Goal: Transaction & Acquisition: Purchase product/service

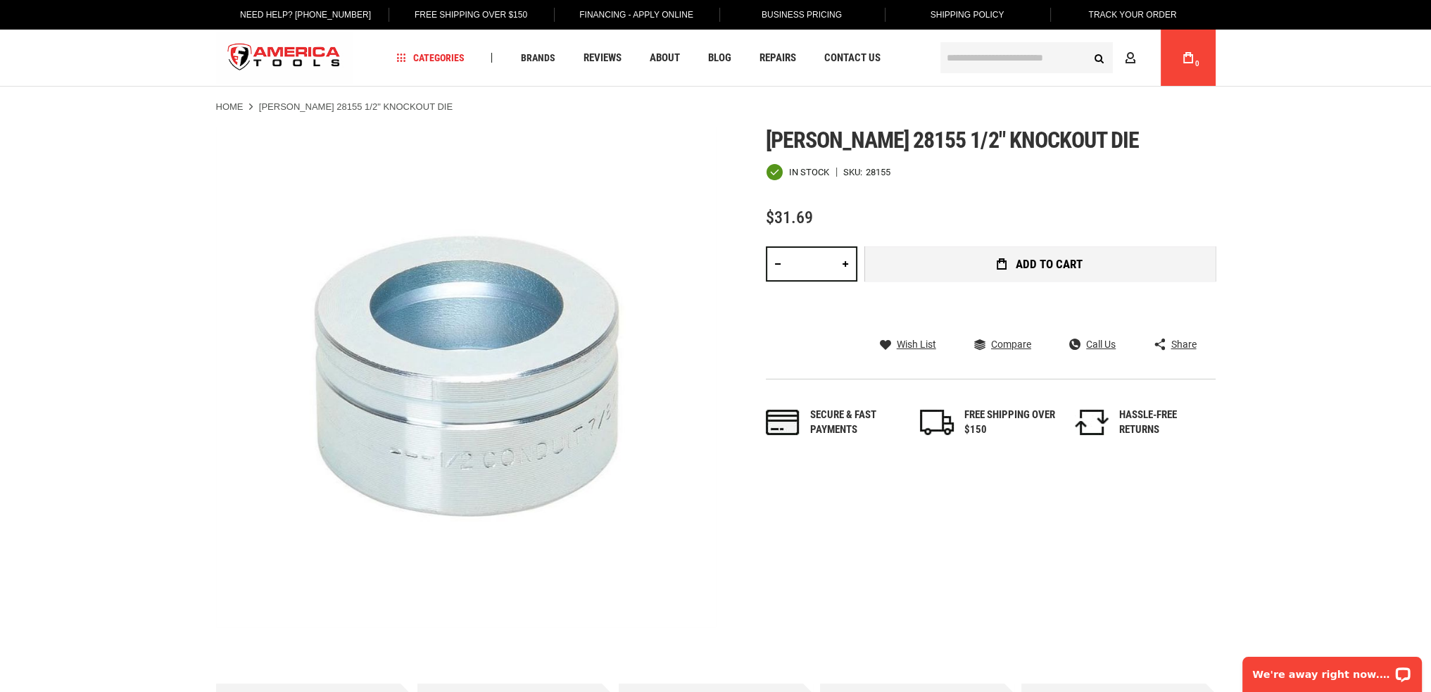
click at [983, 258] on button "Add to Cart" at bounding box center [1039, 263] width 351 height 35
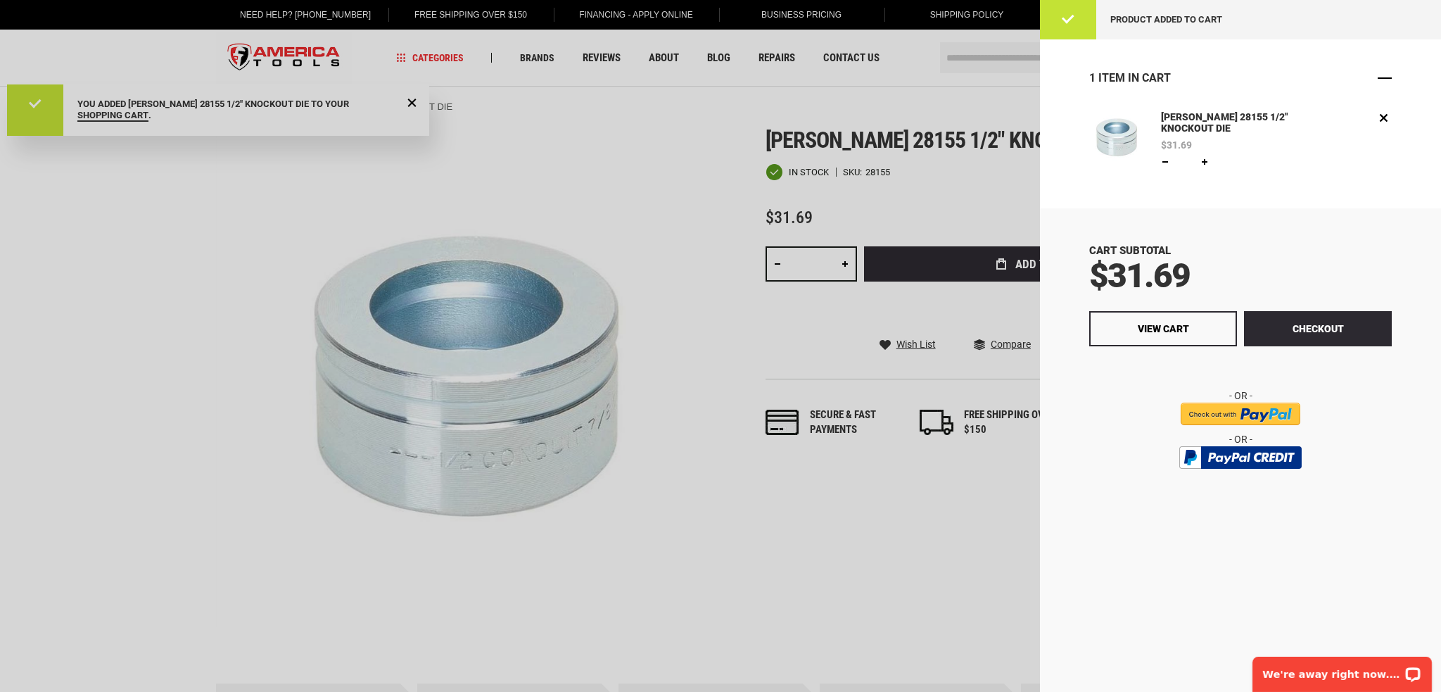
click at [1382, 81] on span "Close" at bounding box center [1385, 78] width 14 height 14
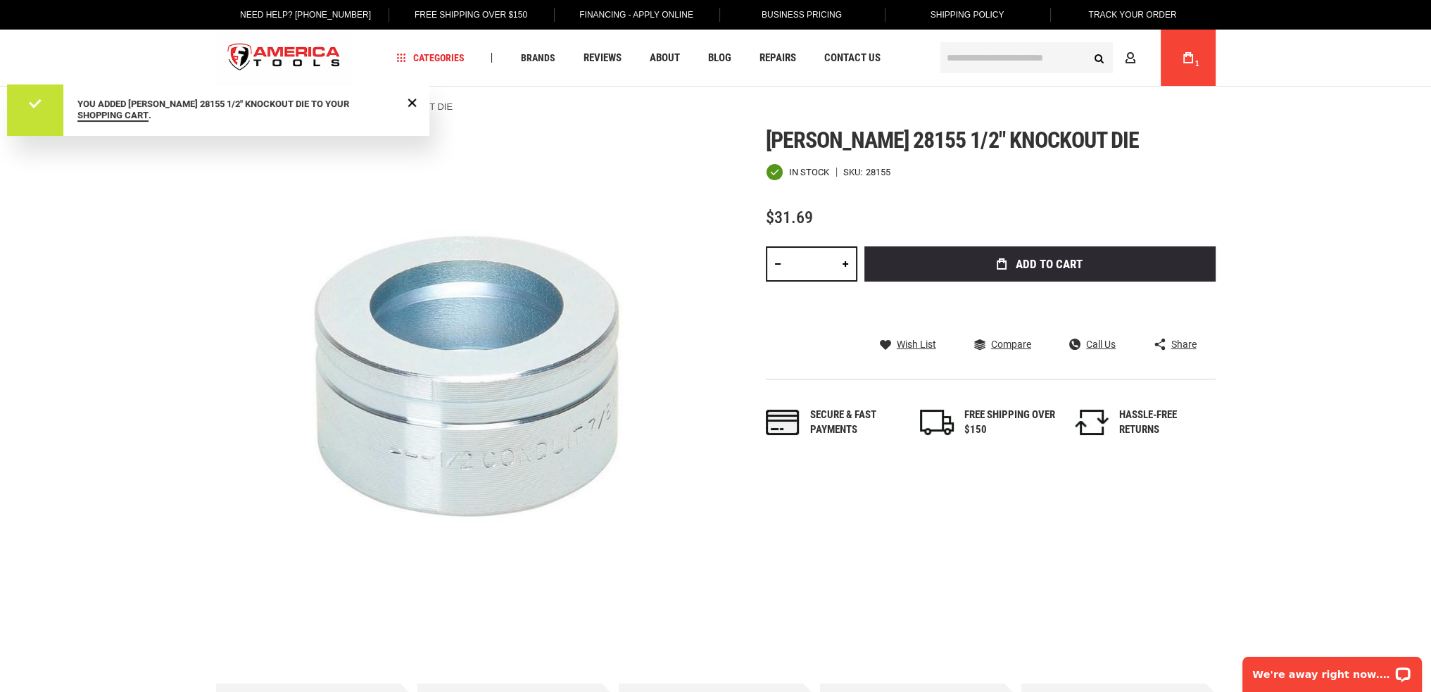
click at [421, 96] on div "You added [PERSON_NAME] 28155 1/2" KNOCKOUT DIE to your shopping cart ." at bounding box center [218, 109] width 422 height 51
click at [415, 98] on span "Close Message" at bounding box center [412, 102] width 11 height 11
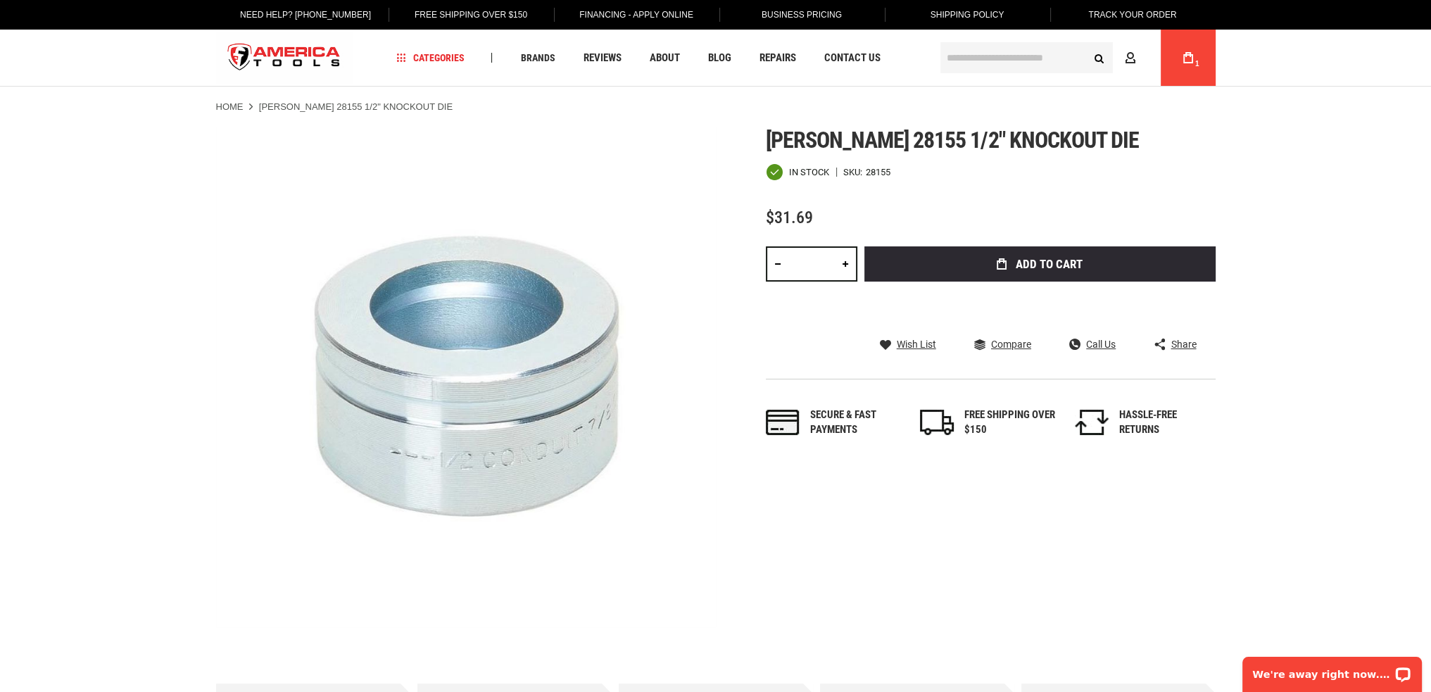
click at [994, 58] on input "text" at bounding box center [1026, 57] width 172 height 31
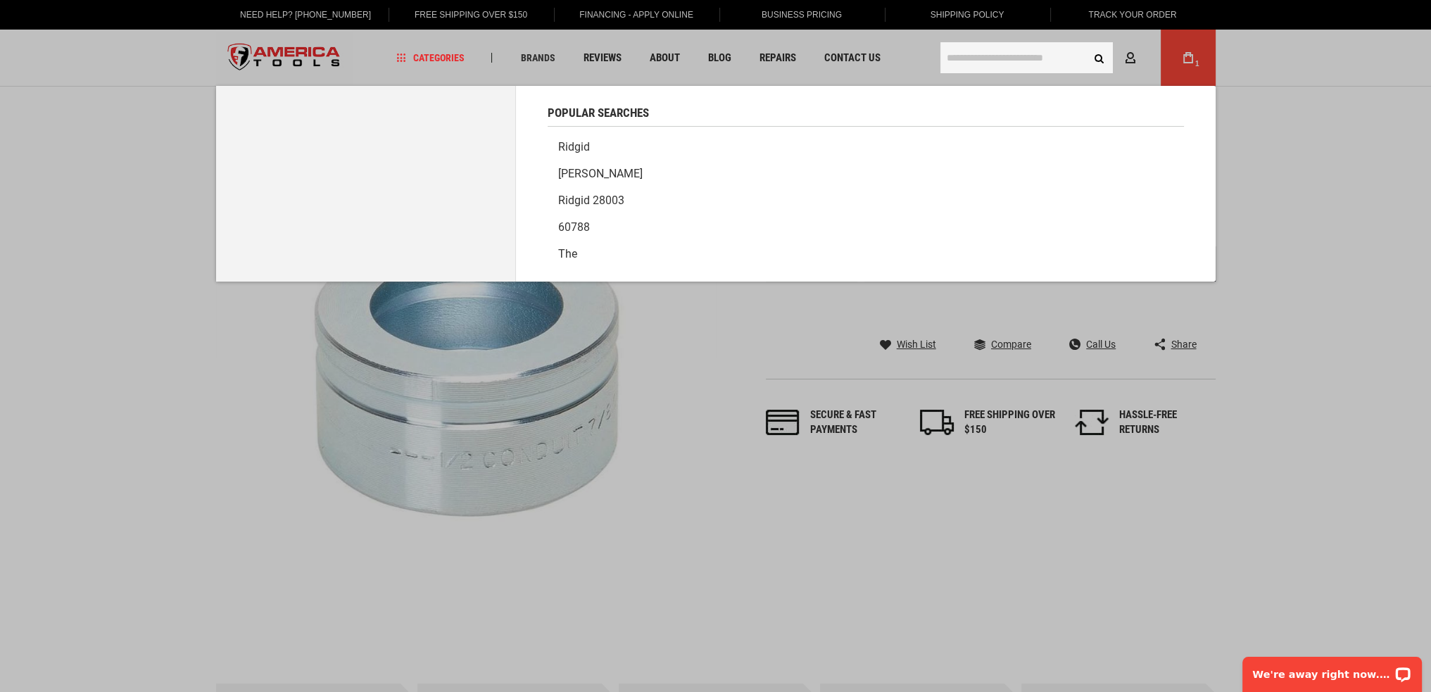
click at [568, 171] on link "[PERSON_NAME]" at bounding box center [866, 173] width 636 height 27
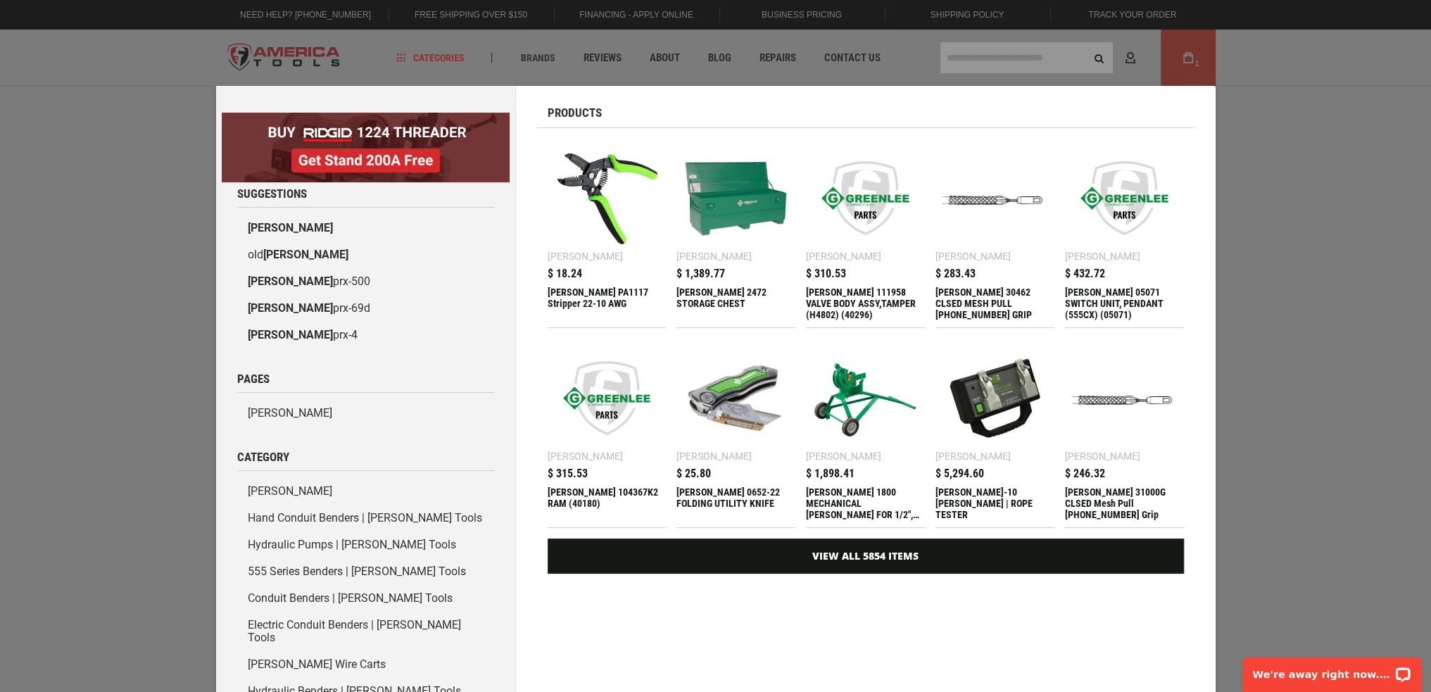
click at [1016, 68] on div "Marketing offer form" at bounding box center [715, 346] width 1431 height 692
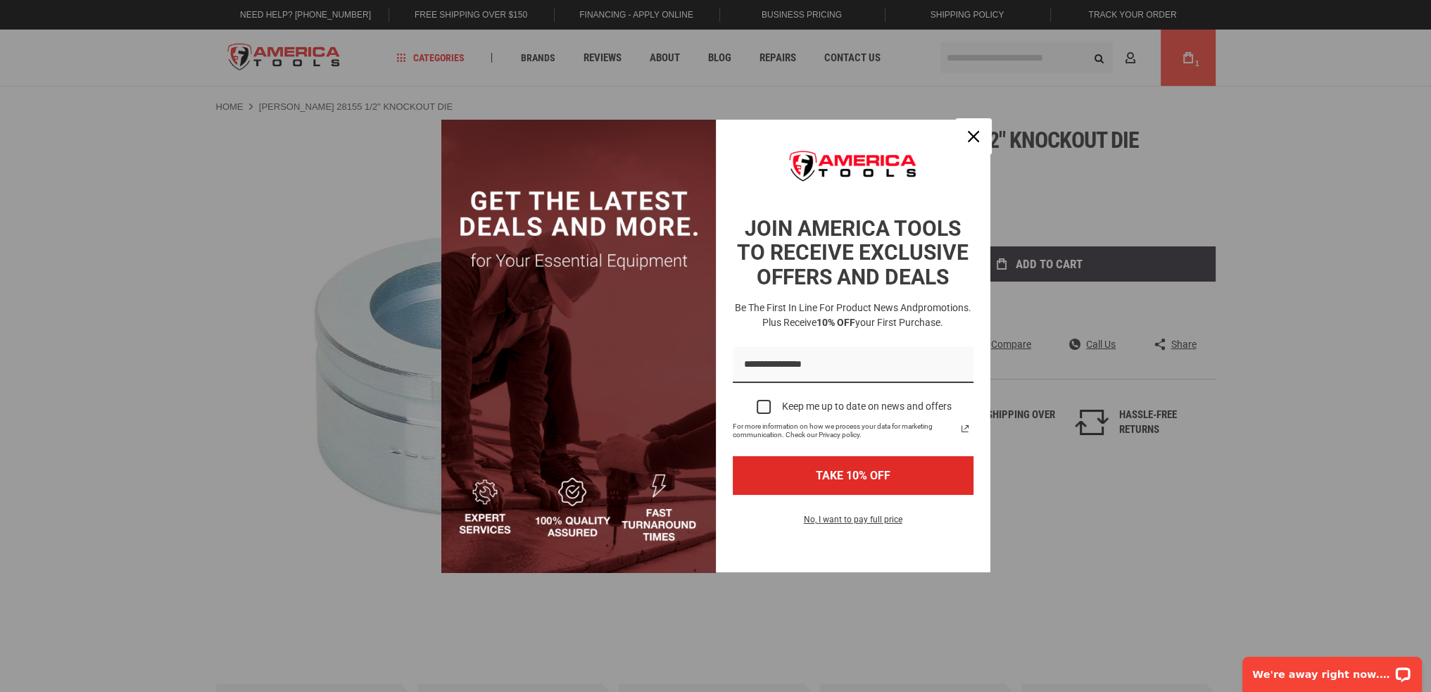
drag, startPoint x: 976, startPoint y: 127, endPoint x: 983, endPoint y: 118, distance: 12.0
click at [976, 127] on div "Close" at bounding box center [973, 136] width 23 height 23
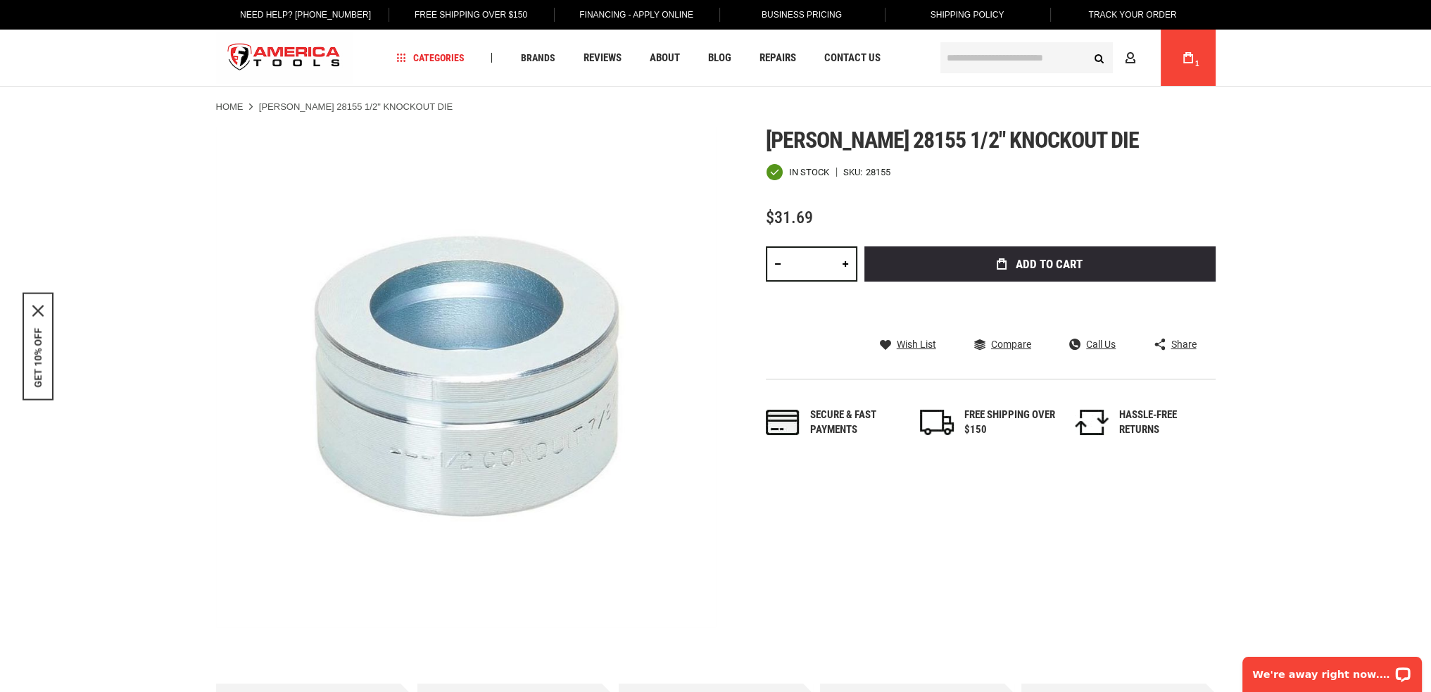
click at [1028, 56] on input "text" at bounding box center [1026, 57] width 172 height 31
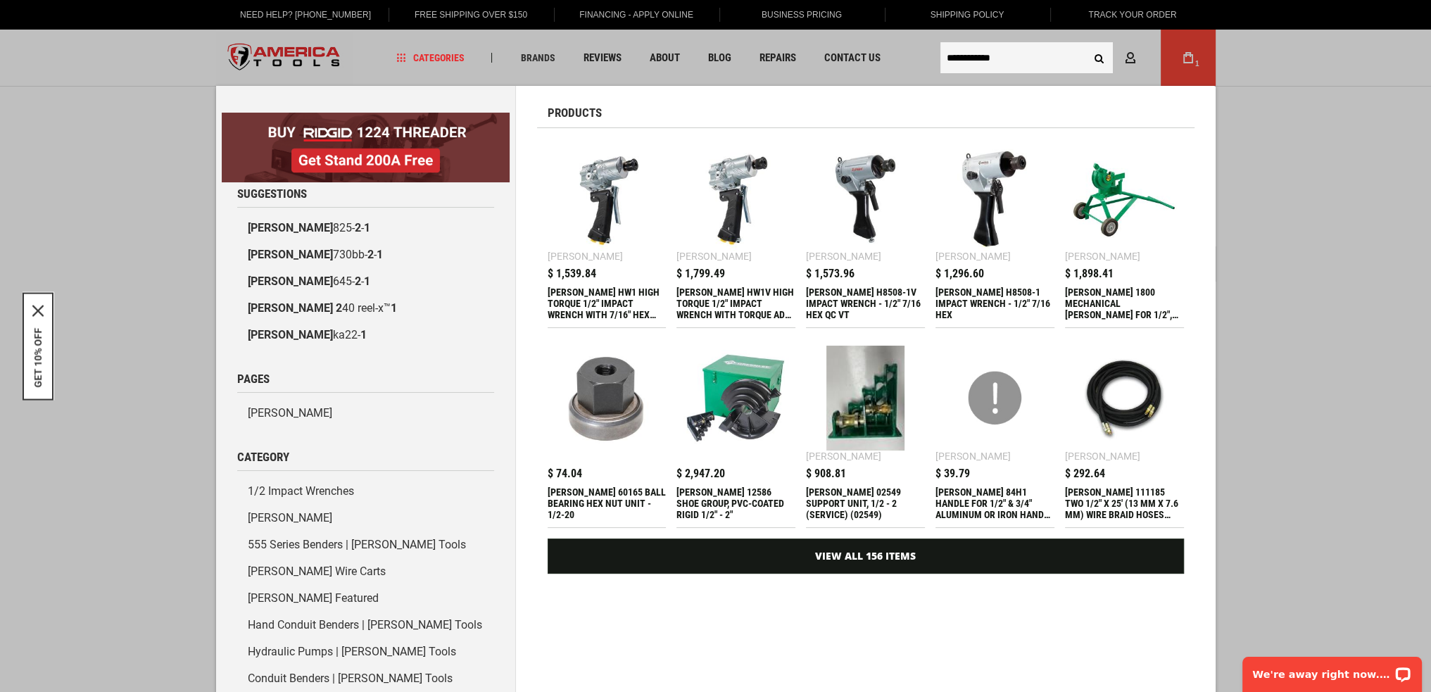
type input "**********"
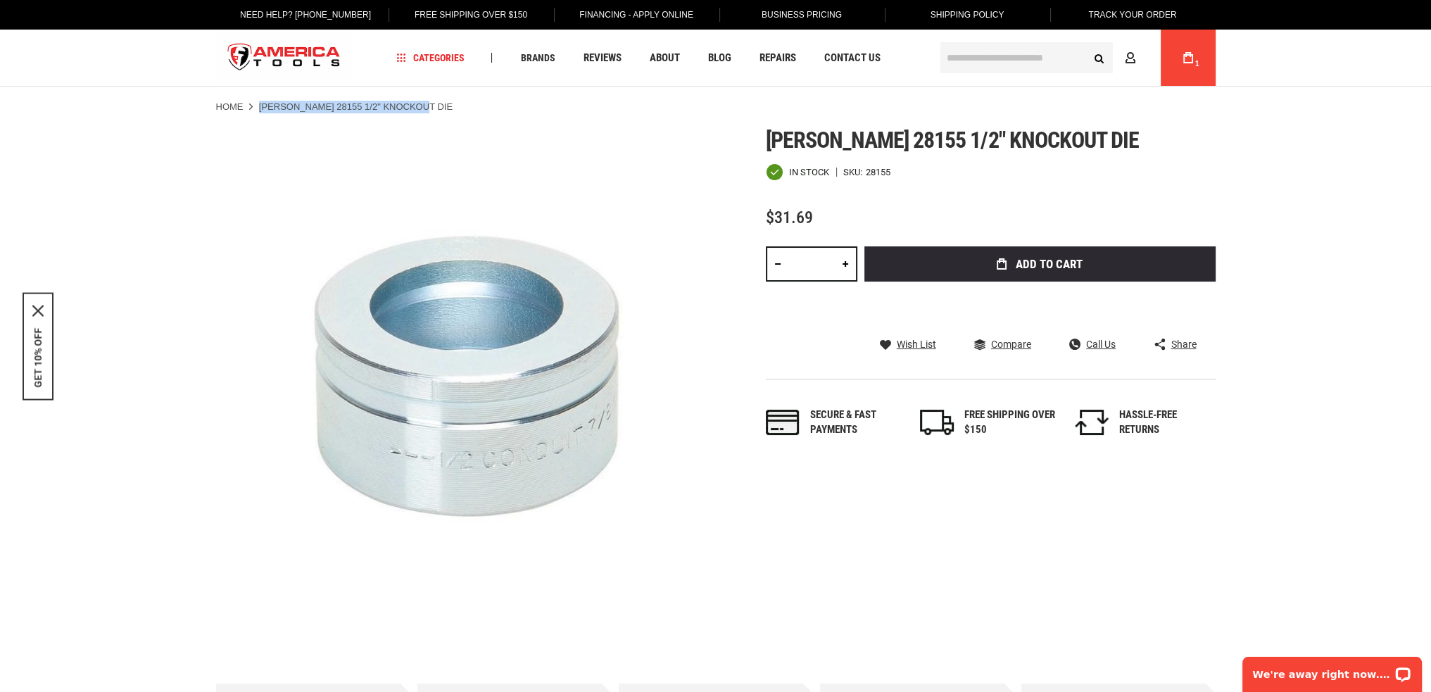
drag, startPoint x: 259, startPoint y: 108, endPoint x: 431, endPoint y: 111, distance: 171.8
click at [431, 111] on ul "Home [PERSON_NAME] 28155 1/2" KNOCKOUT DIE" at bounding box center [715, 107] width 999 height 13
copy strong "[PERSON_NAME] 28155 1/2" KNOCKOUT DIE"
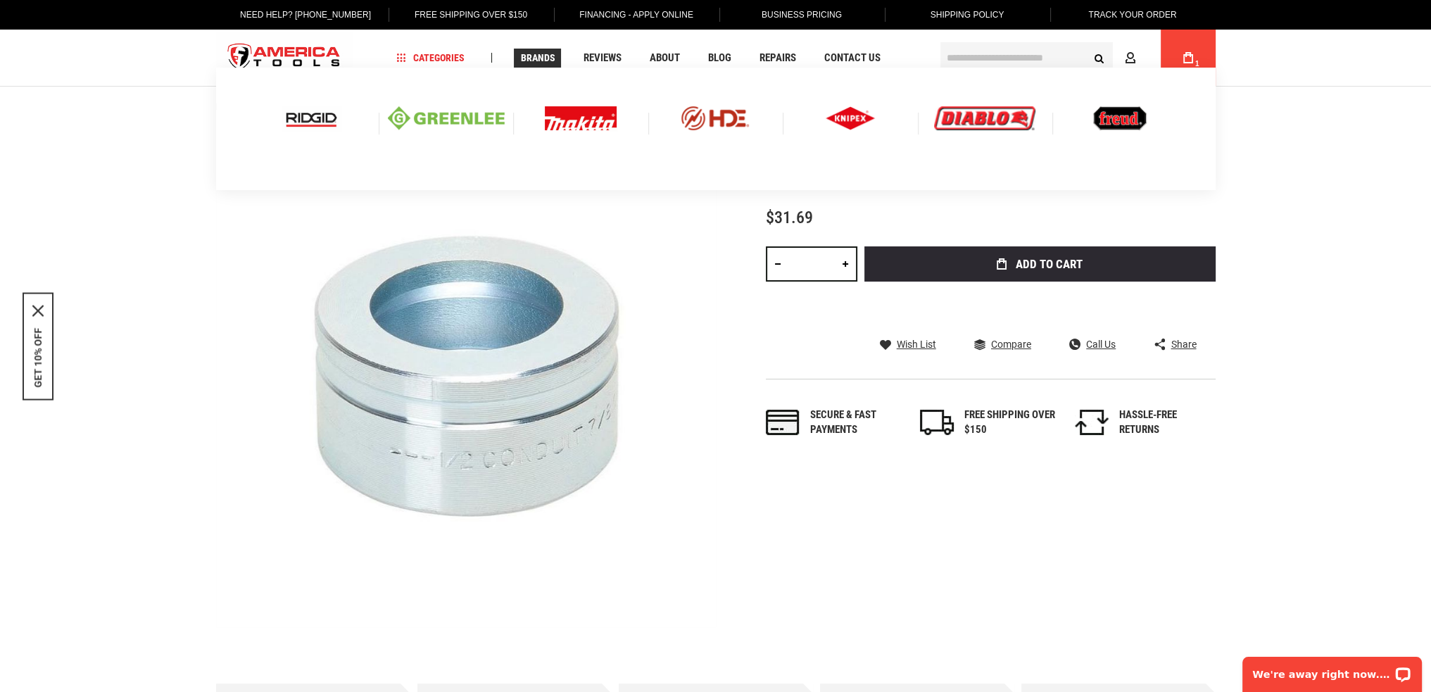
click at [1030, 69] on div at bounding box center [715, 129] width 999 height 122
click at [1030, 68] on div at bounding box center [715, 129] width 999 height 122
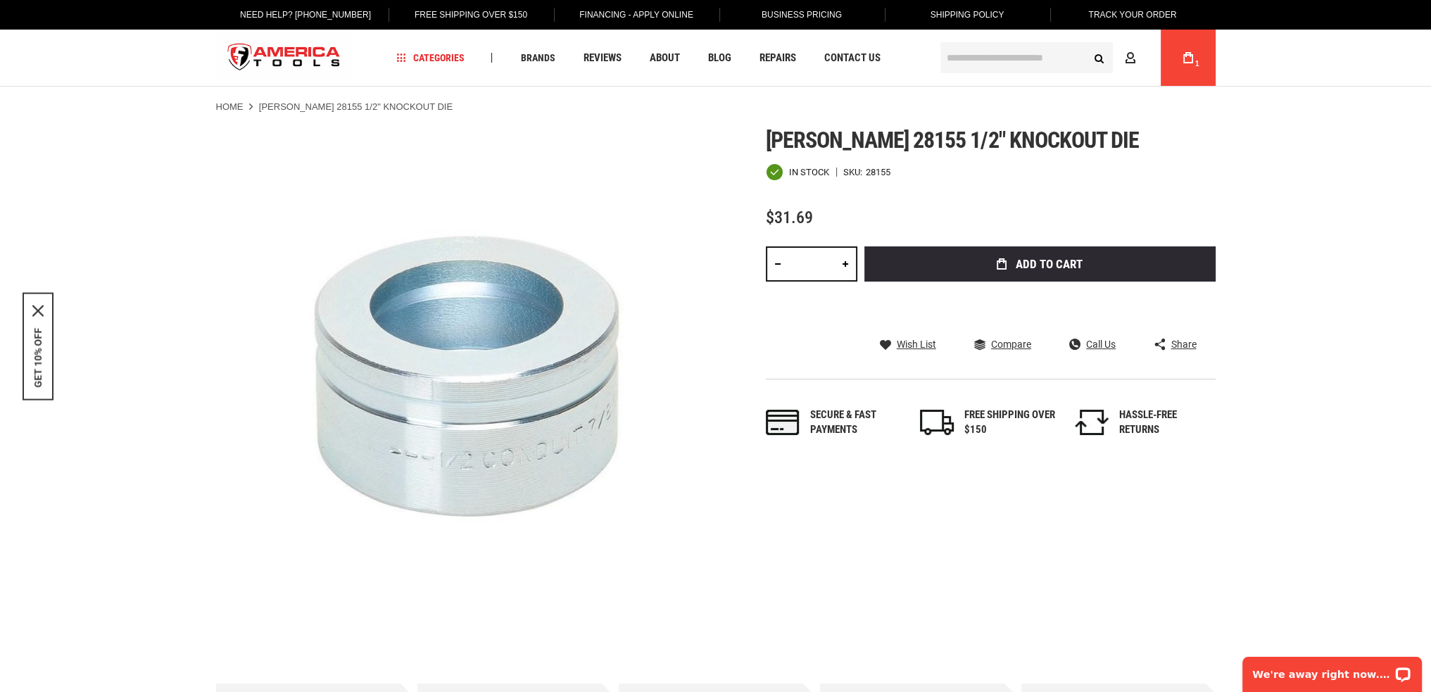
click at [1034, 54] on input "text" at bounding box center [1026, 57] width 172 height 31
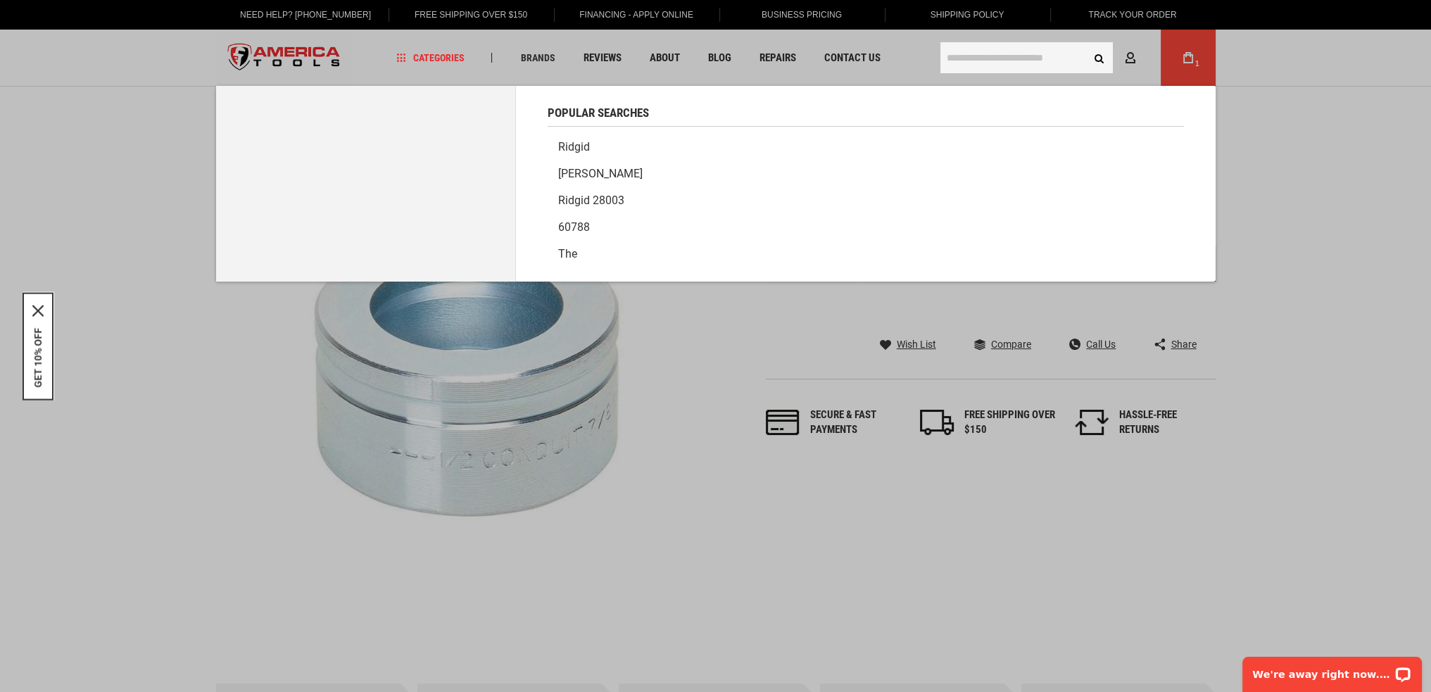
paste input "**********"
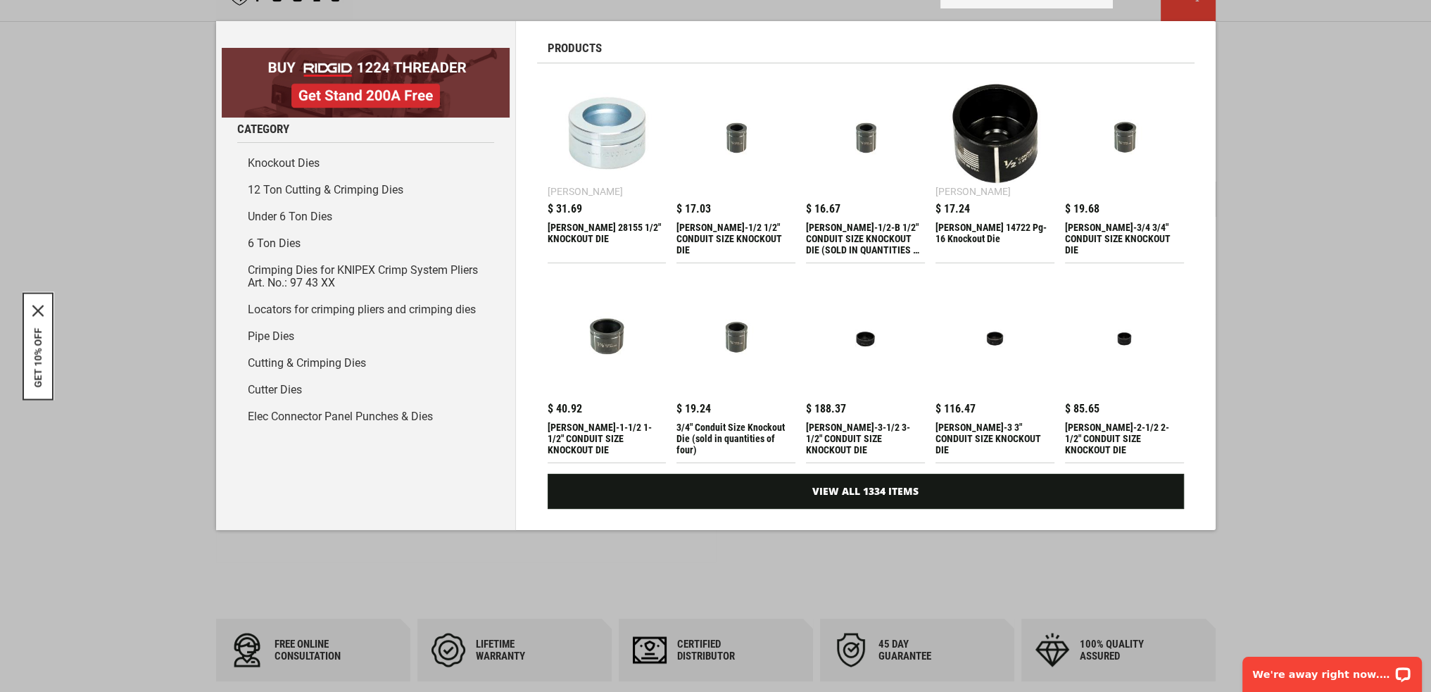
scroll to position [141, 0]
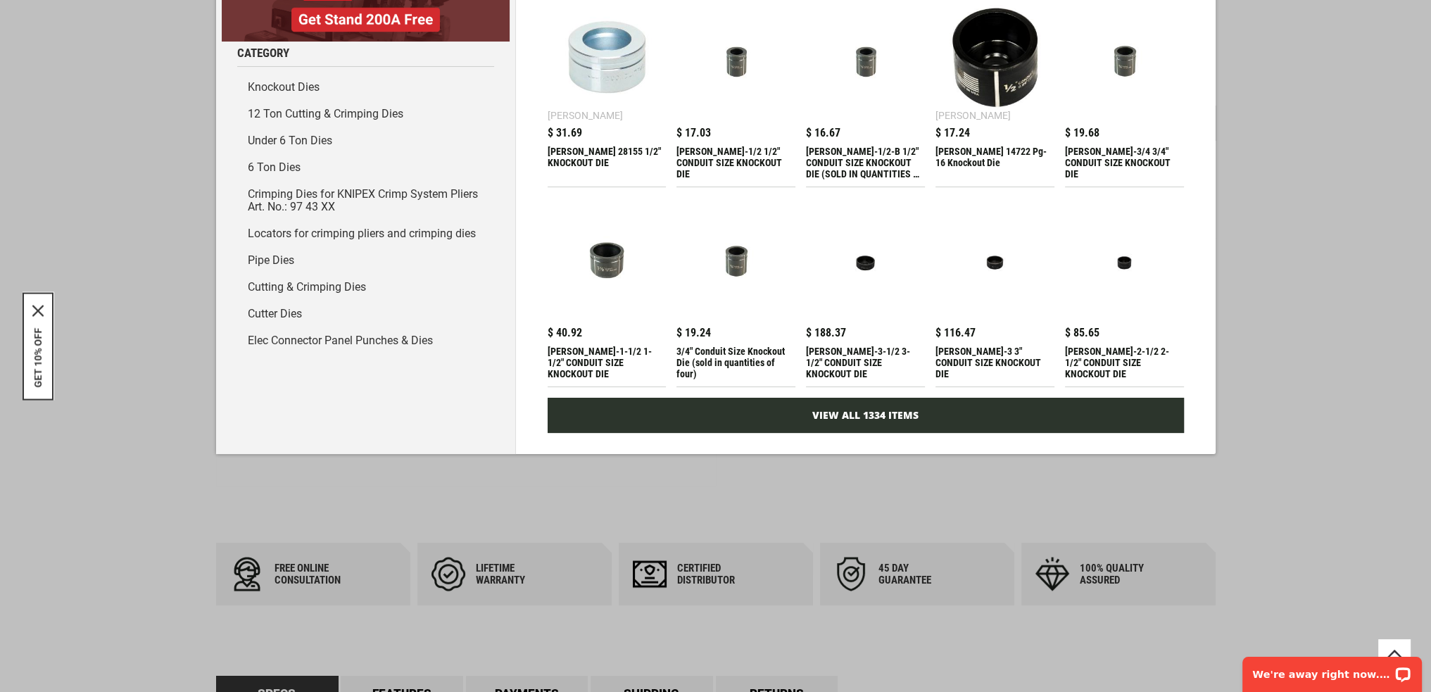
type input "**********"
click at [783, 413] on link "View All 1334 Items" at bounding box center [866, 415] width 636 height 35
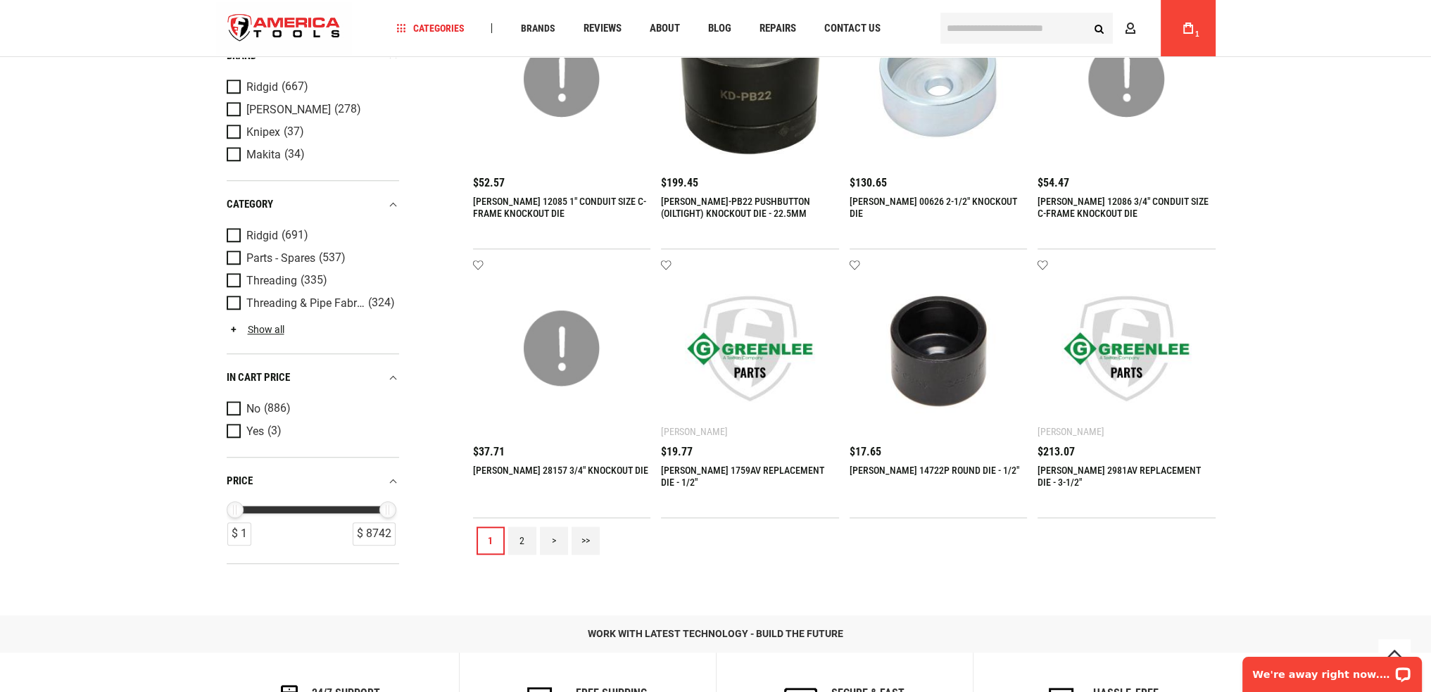
scroll to position [1095, 0]
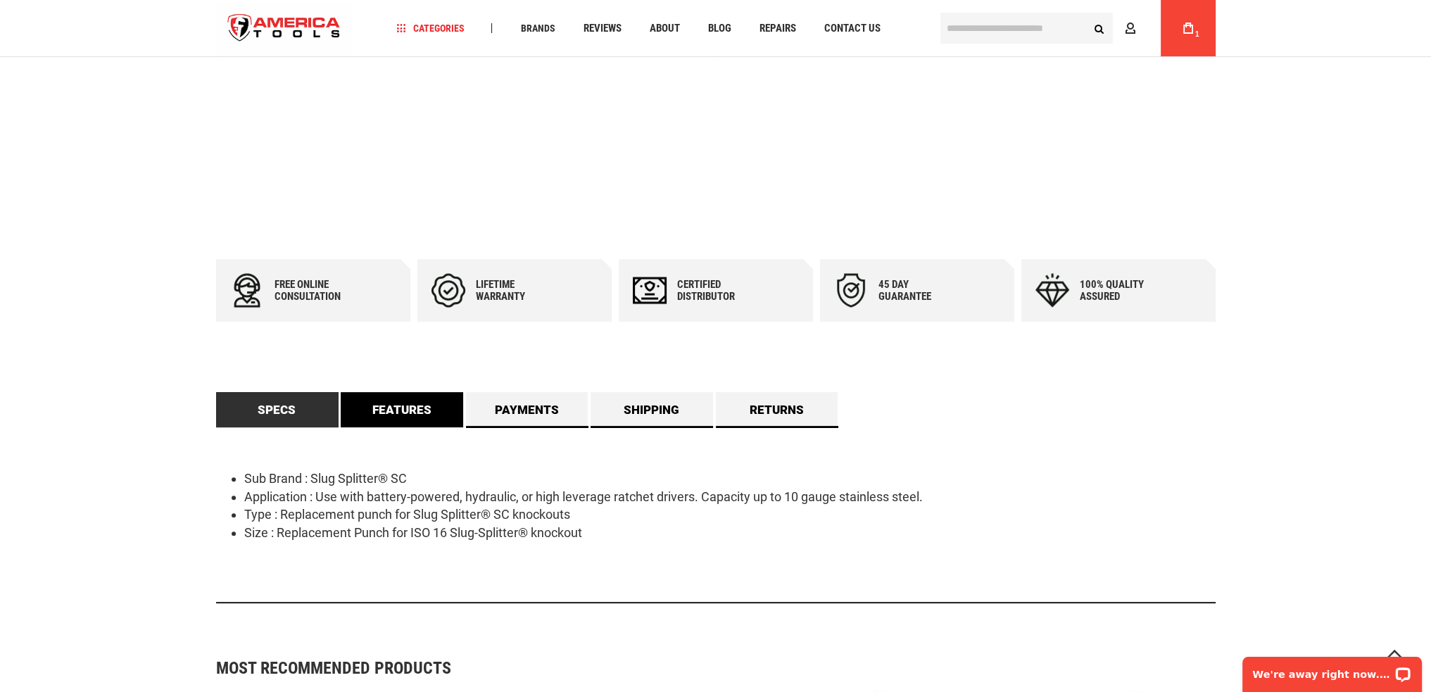
click at [438, 422] on link "Features" at bounding box center [402, 409] width 122 height 35
